Goal: Check status

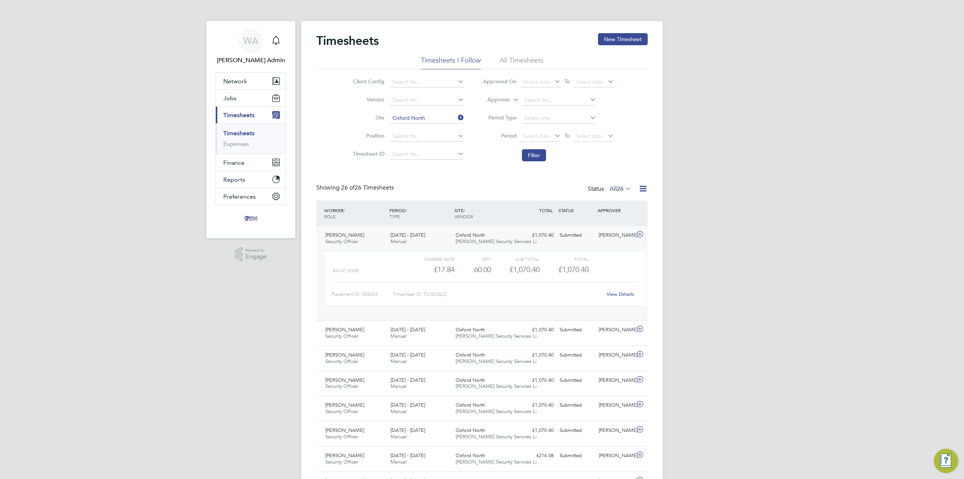
click at [245, 132] on link "Timesheets" at bounding box center [238, 133] width 31 height 7
click at [235, 165] on span "Finance" at bounding box center [233, 162] width 21 height 7
click at [237, 167] on link "Statements" at bounding box center [238, 168] width 31 height 7
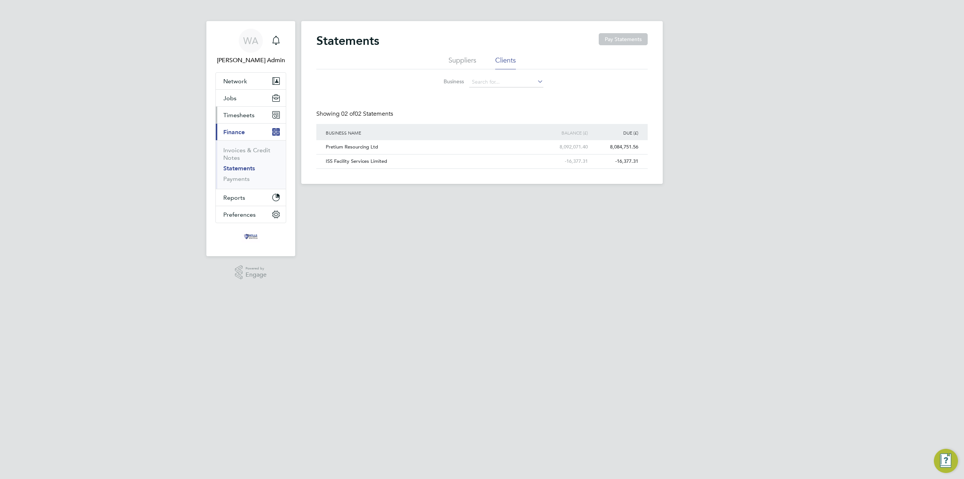
click at [236, 117] on span "Timesheets" at bounding box center [238, 114] width 31 height 7
click at [238, 134] on link "Timesheets" at bounding box center [238, 133] width 31 height 7
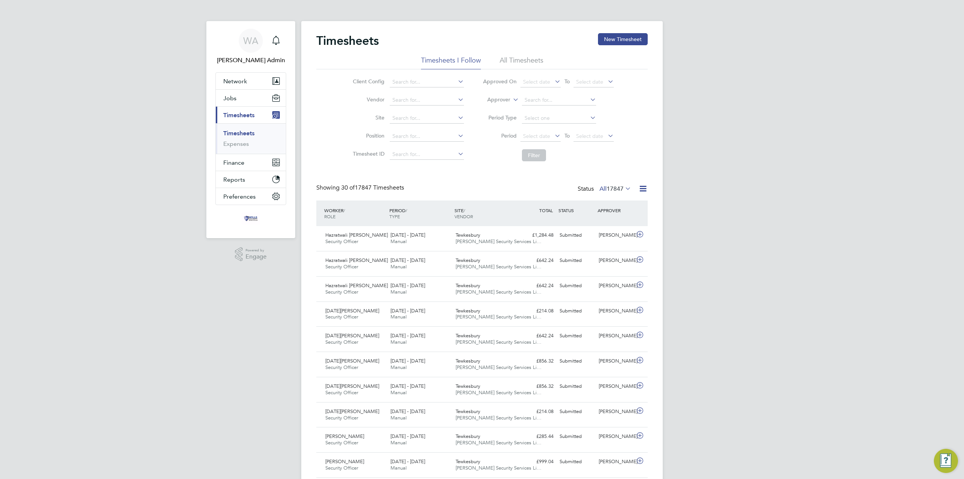
click at [604, 189] on label "All 17847" at bounding box center [615, 189] width 32 height 8
click at [601, 198] on li "All" at bounding box center [602, 202] width 35 height 11
click at [241, 163] on span "Finance" at bounding box center [233, 162] width 21 height 7
click at [238, 171] on link "Statements" at bounding box center [238, 168] width 31 height 7
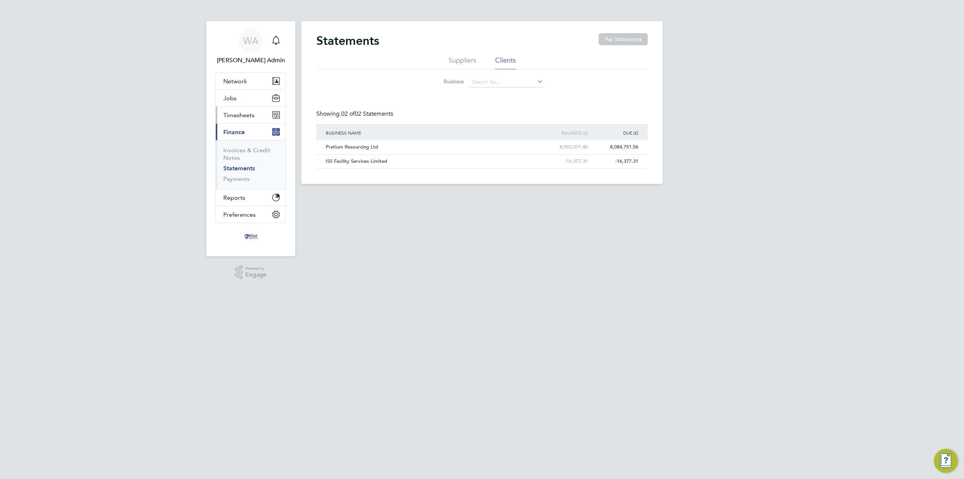
click at [238, 110] on button "Timesheets" at bounding box center [251, 115] width 70 height 17
click at [237, 131] on link "Timesheets" at bounding box center [238, 133] width 31 height 7
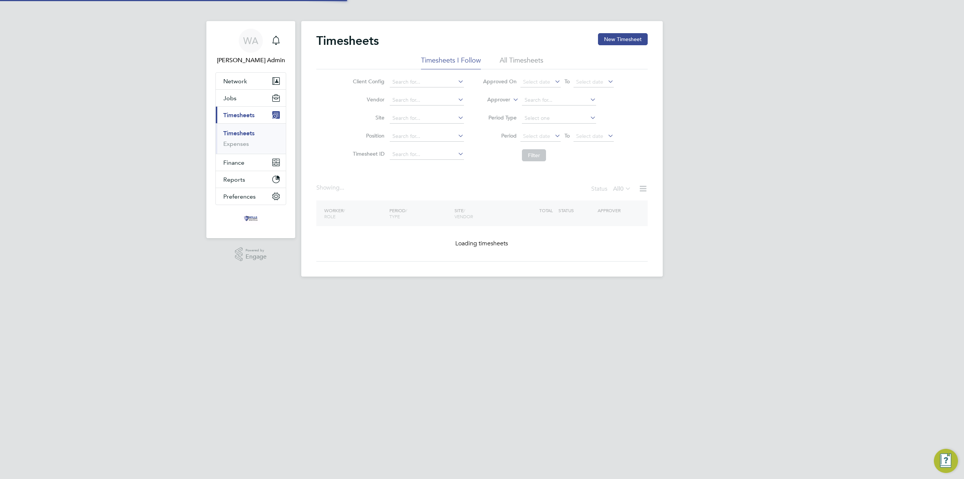
click at [235, 132] on link "Timesheets" at bounding box center [238, 133] width 31 height 7
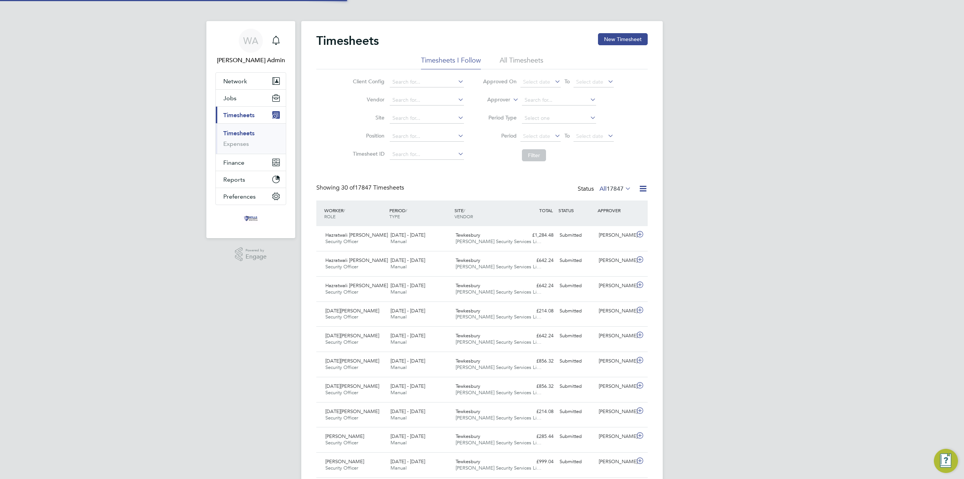
scroll to position [19, 66]
click at [610, 184] on div "Status All 17847" at bounding box center [605, 189] width 55 height 11
click at [610, 186] on span "17847" at bounding box center [615, 189] width 17 height 8
click at [610, 187] on span "17847" at bounding box center [615, 189] width 17 height 8
click at [607, 187] on span "17847" at bounding box center [615, 189] width 17 height 8
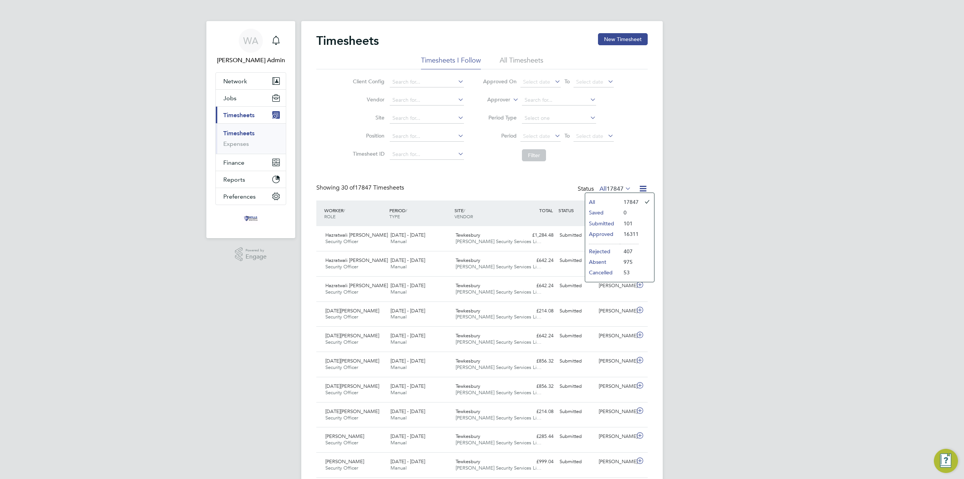
click at [602, 235] on li "Approved" at bounding box center [602, 234] width 35 height 11
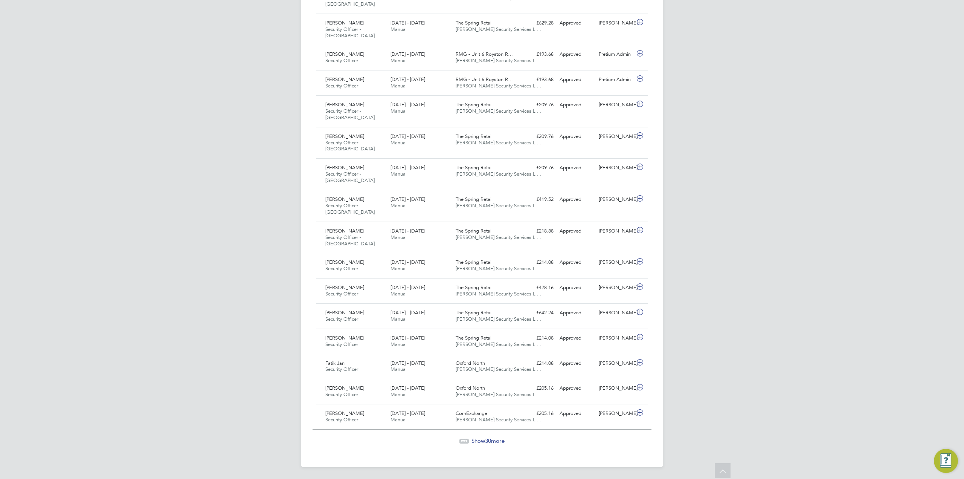
click at [499, 441] on span "Show 30 more" at bounding box center [487, 440] width 33 height 7
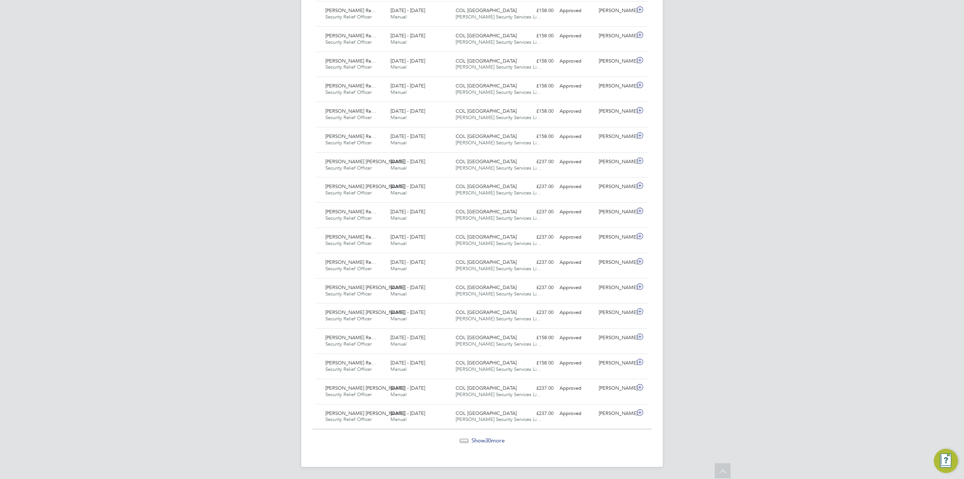
click at [493, 443] on span "Show 30 more" at bounding box center [487, 439] width 33 height 7
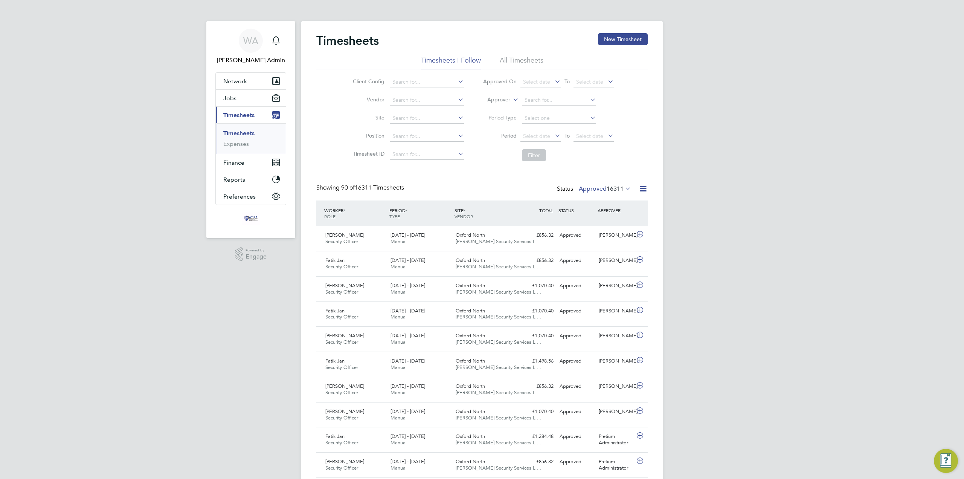
click at [607, 189] on span "16311" at bounding box center [615, 189] width 17 height 8
click at [605, 199] on li "All" at bounding box center [592, 202] width 35 height 11
click at [607, 187] on span "17847" at bounding box center [615, 189] width 17 height 8
click at [516, 185] on div "Showing 30 of 17847 Timesheets Status All 17847" at bounding box center [481, 192] width 331 height 17
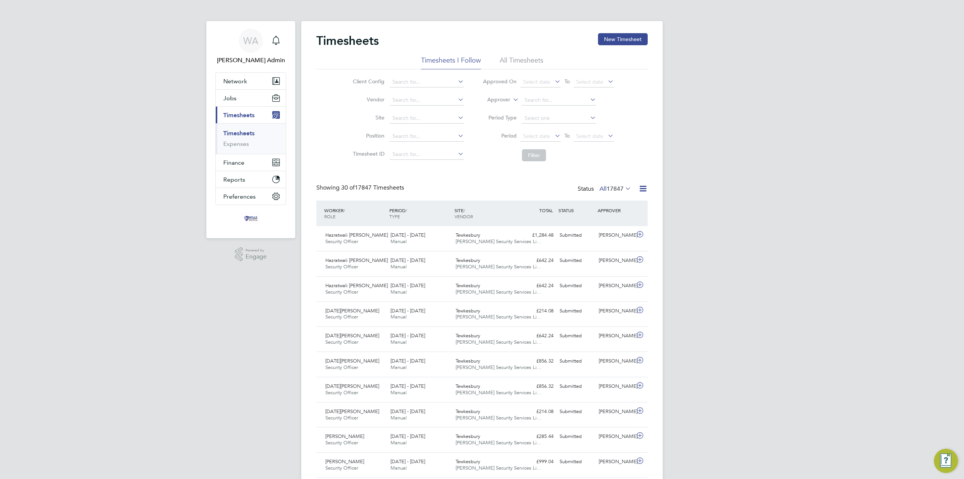
click at [240, 132] on link "Timesheets" at bounding box center [238, 133] width 31 height 7
click at [604, 188] on label "All 17847" at bounding box center [615, 189] width 32 height 8
click at [241, 133] on link "Timesheets" at bounding box center [238, 133] width 31 height 7
